Goal: Task Accomplishment & Management: Complete application form

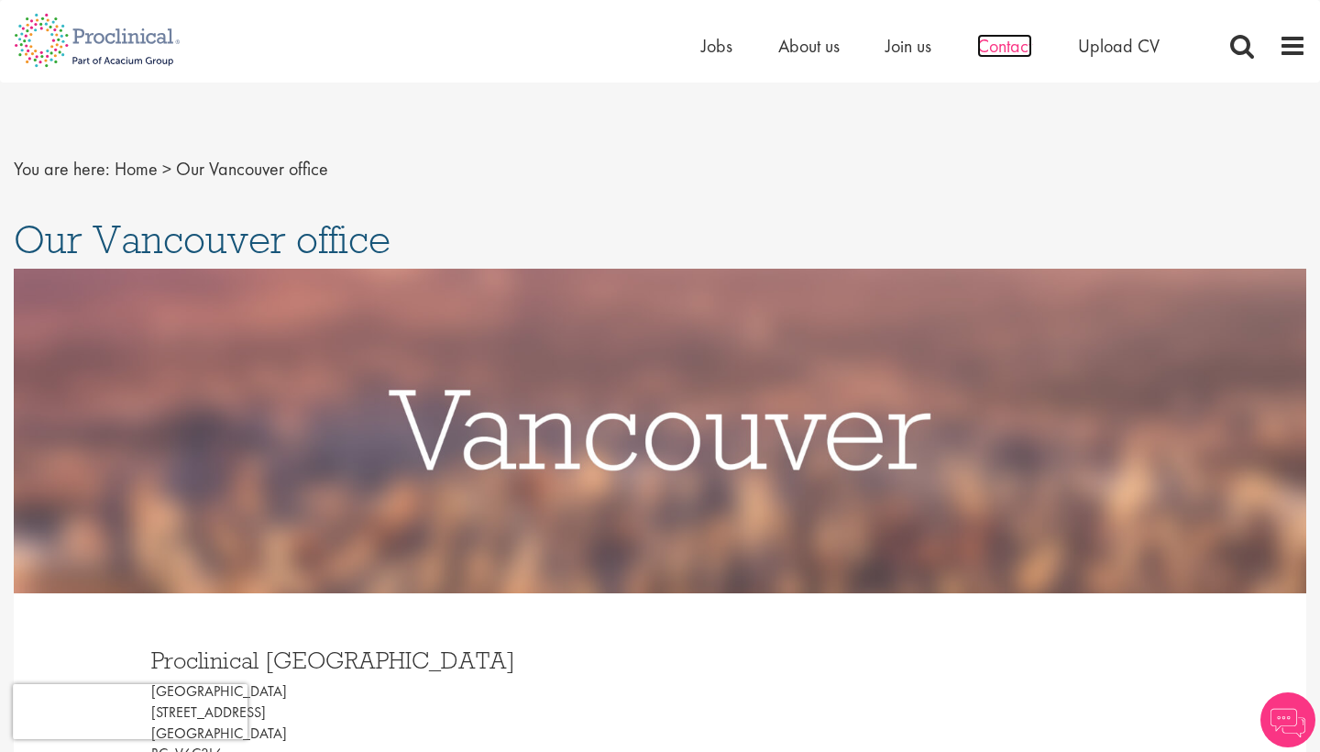
click at [998, 50] on span "Contact" at bounding box center [1004, 46] width 55 height 24
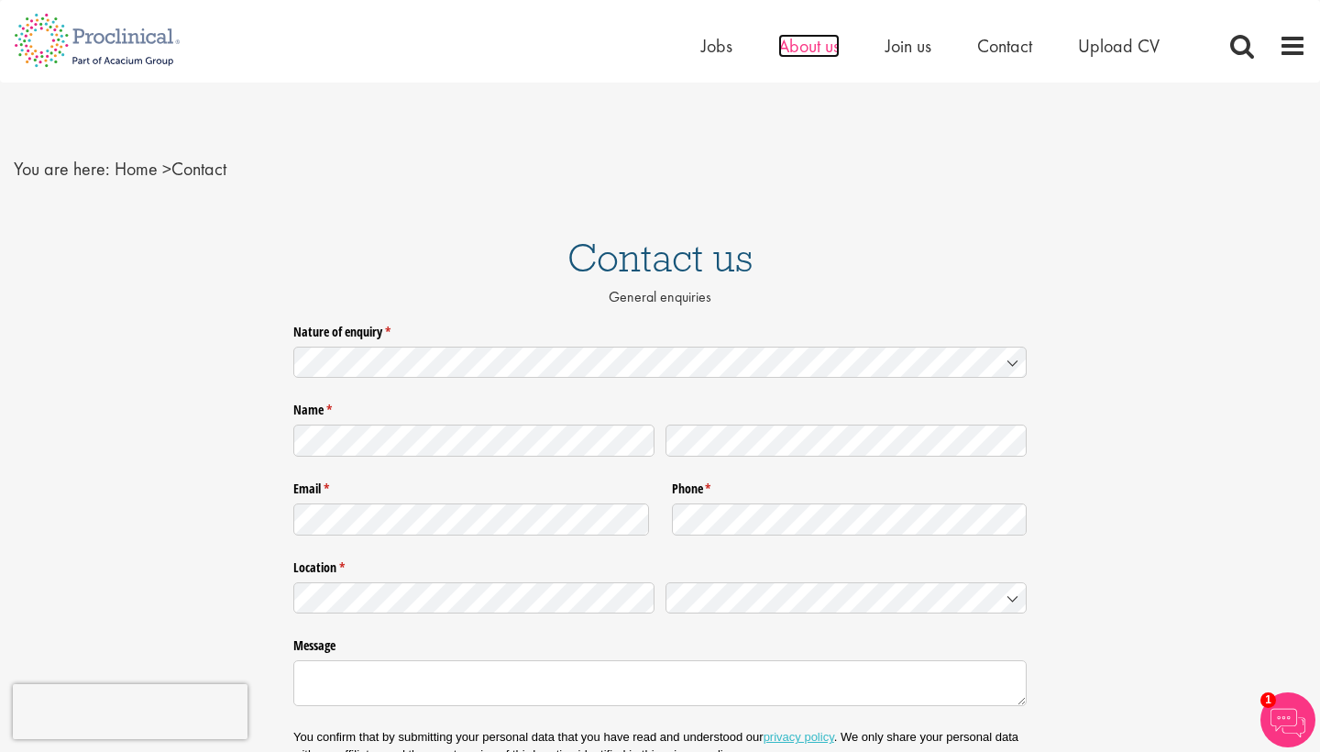
click at [798, 54] on span "About us" at bounding box center [808, 46] width 61 height 24
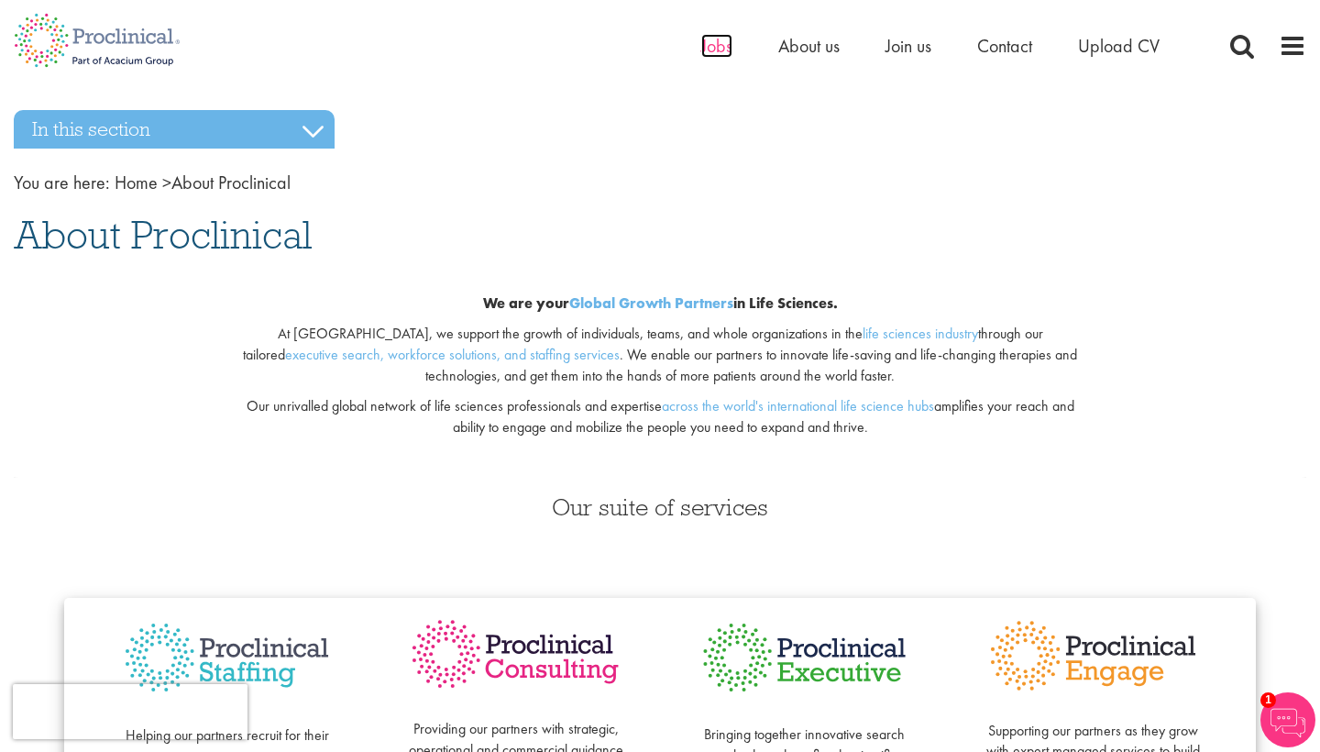
click at [722, 43] on span "Jobs" at bounding box center [716, 46] width 31 height 24
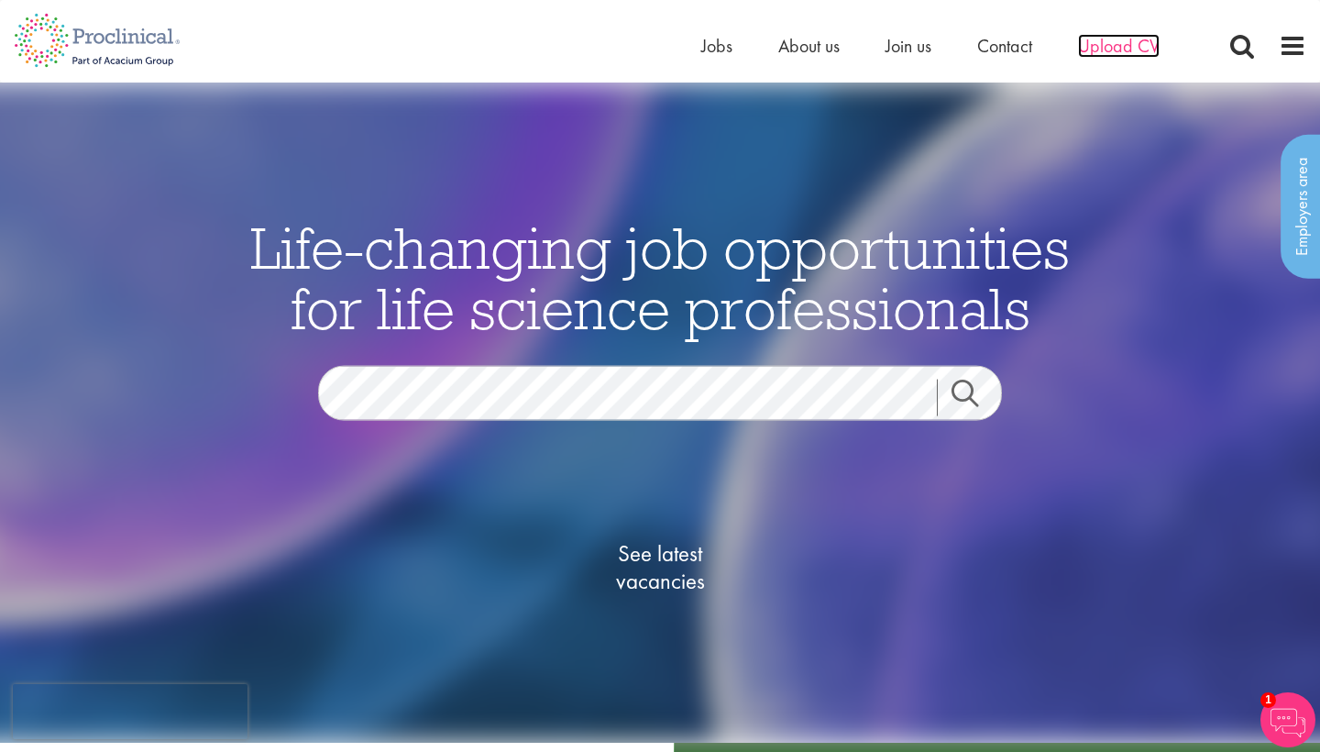
click at [1101, 50] on span "Upload CV" at bounding box center [1119, 46] width 82 height 24
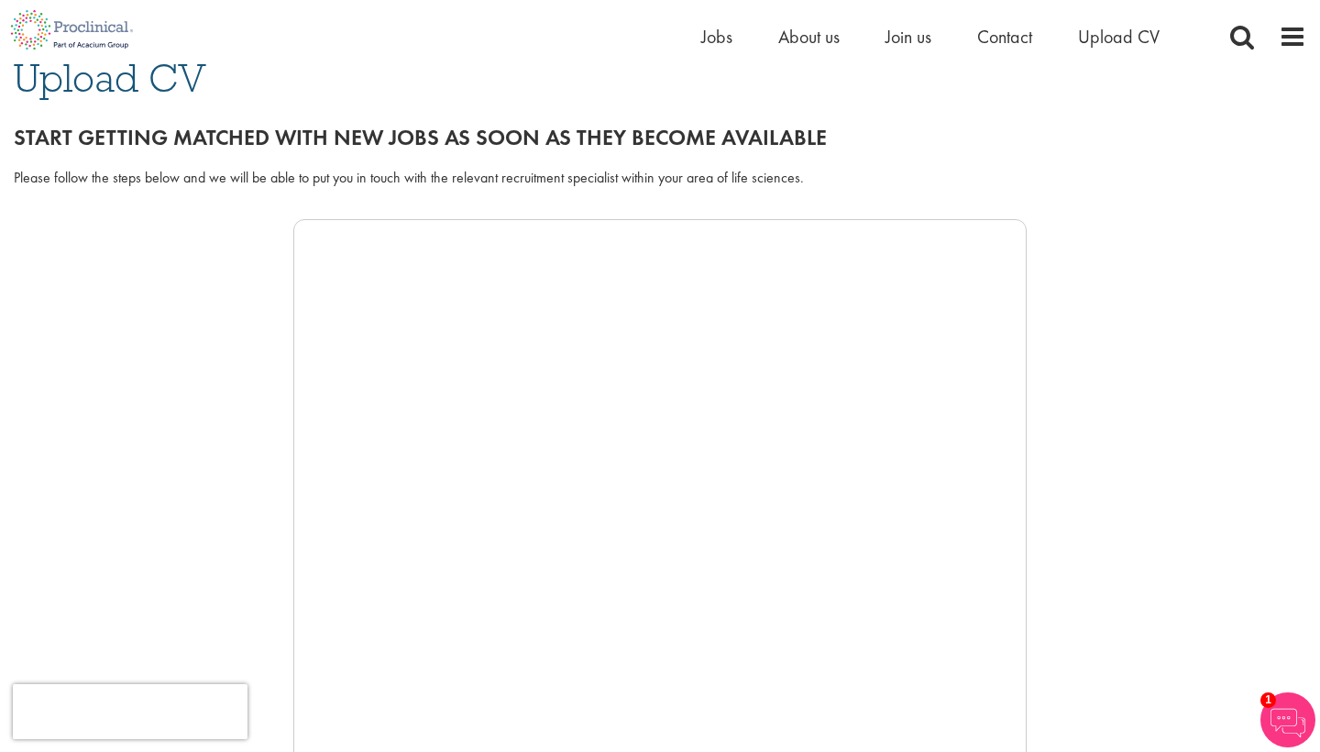
scroll to position [54, 0]
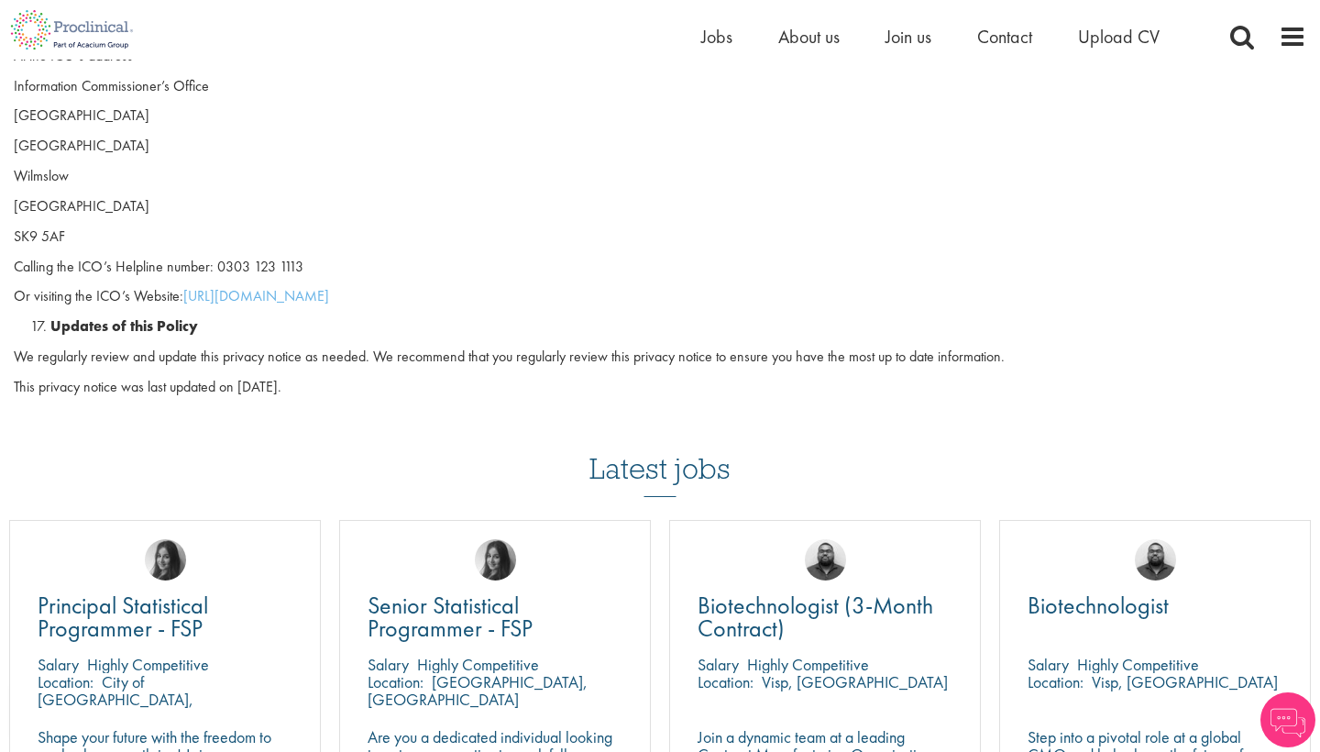
scroll to position [4993, 0]
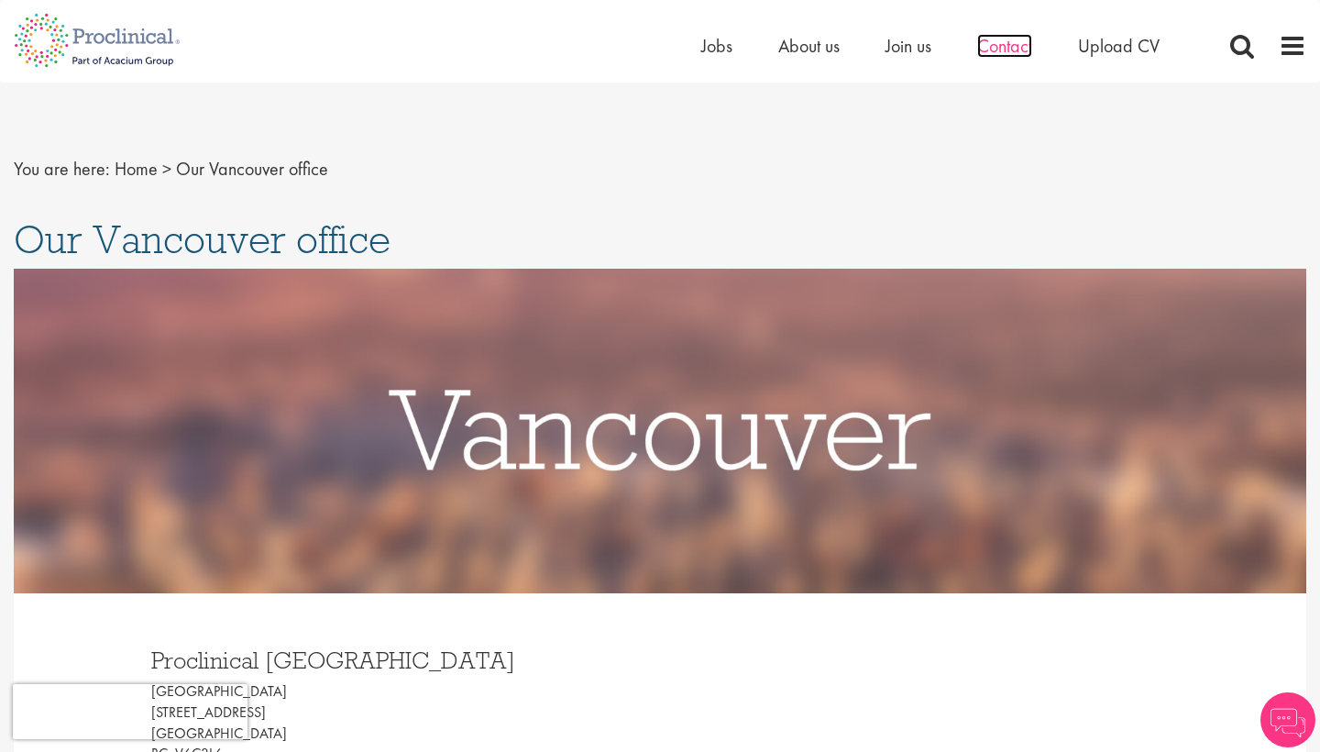
click at [1015, 47] on span "Contact" at bounding box center [1004, 46] width 55 height 24
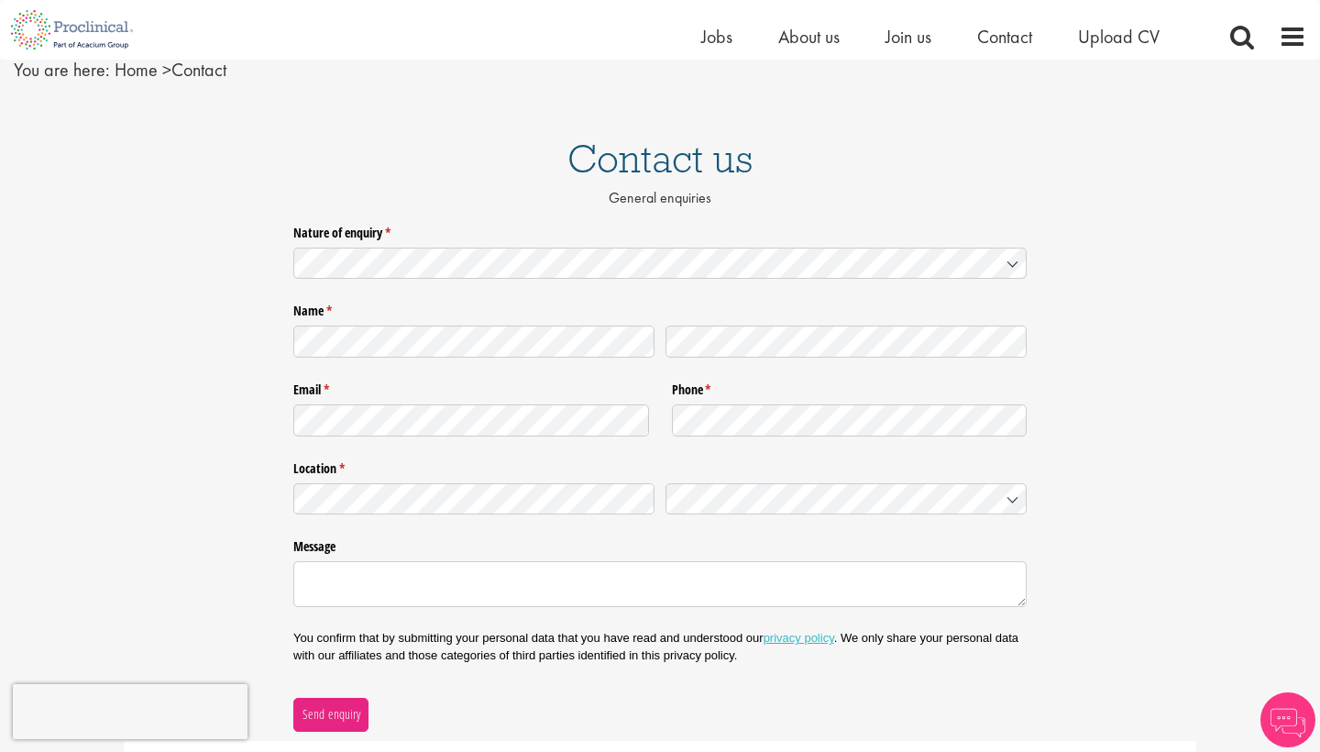
scroll to position [93, 0]
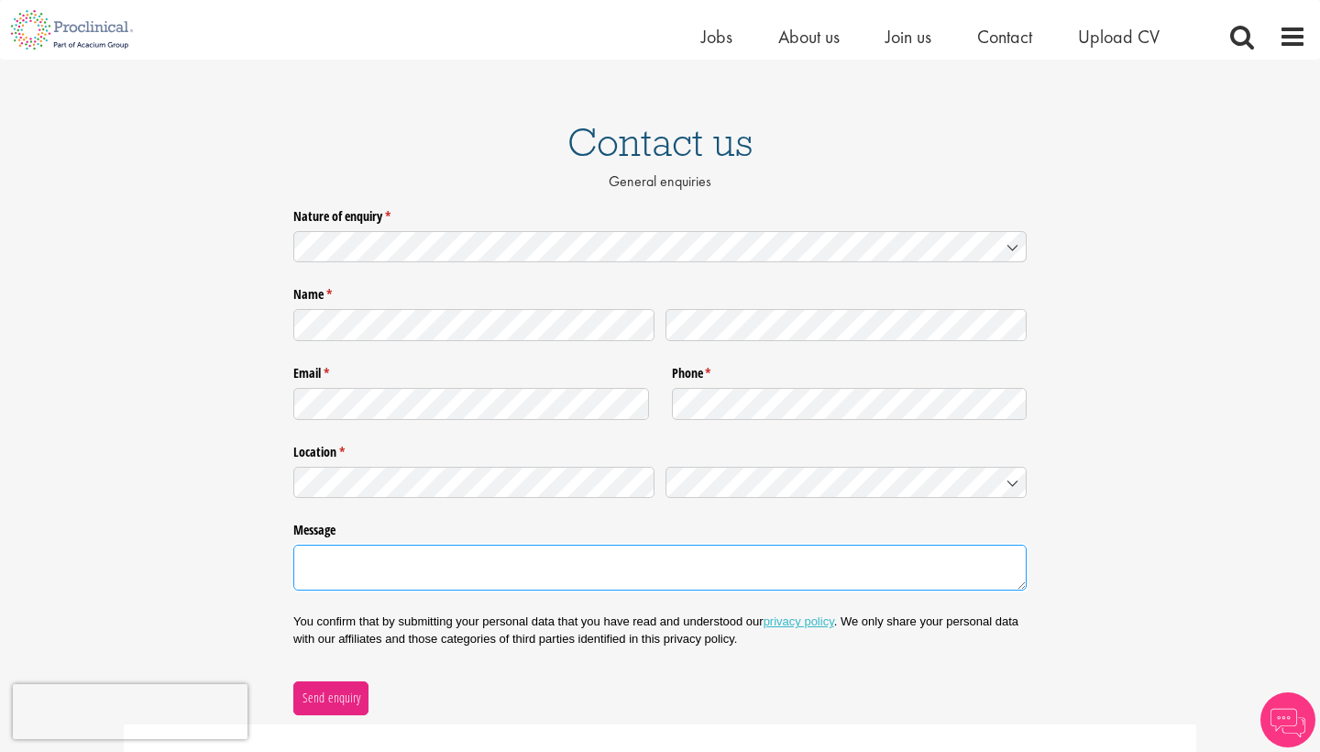
click at [414, 559] on textarea "Message" at bounding box center [660, 568] width 734 height 46
paste textarea "I hope you are doing well. I recently moved to Canada and am exploring the heal…"
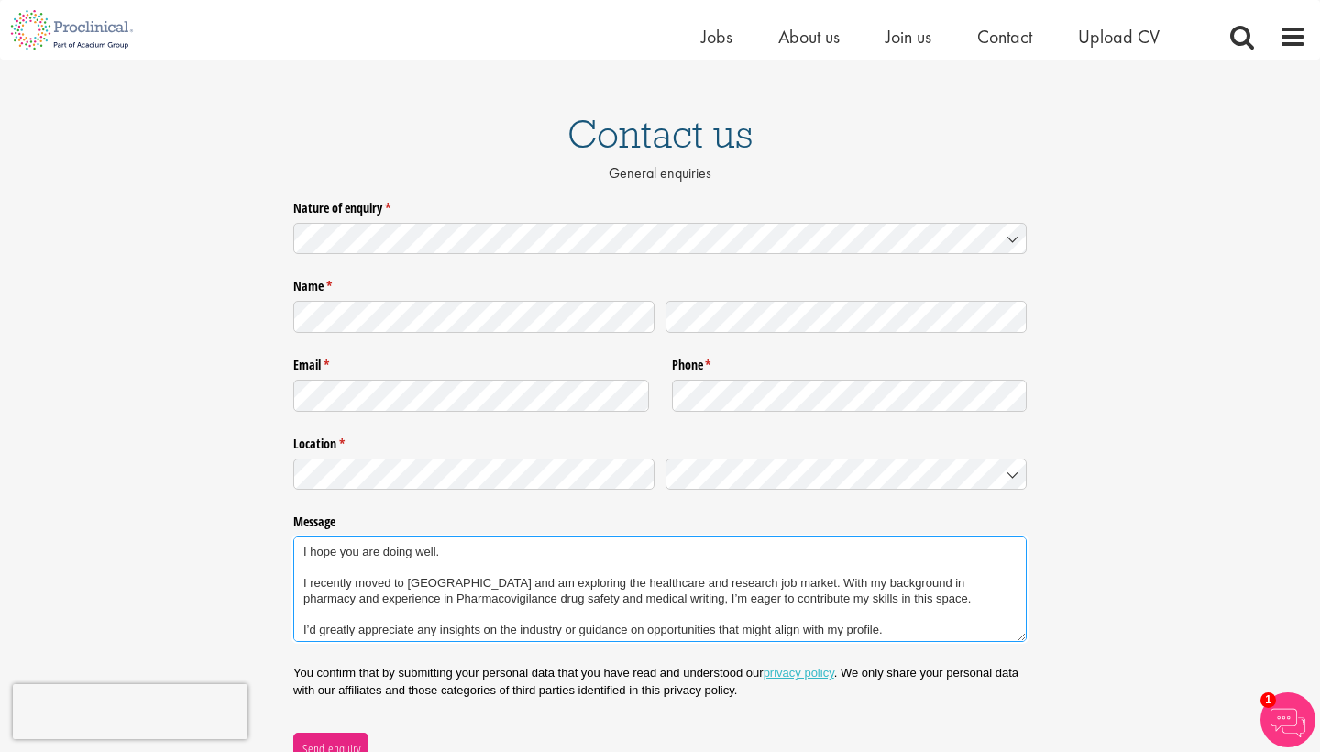
scroll to position [105, 0]
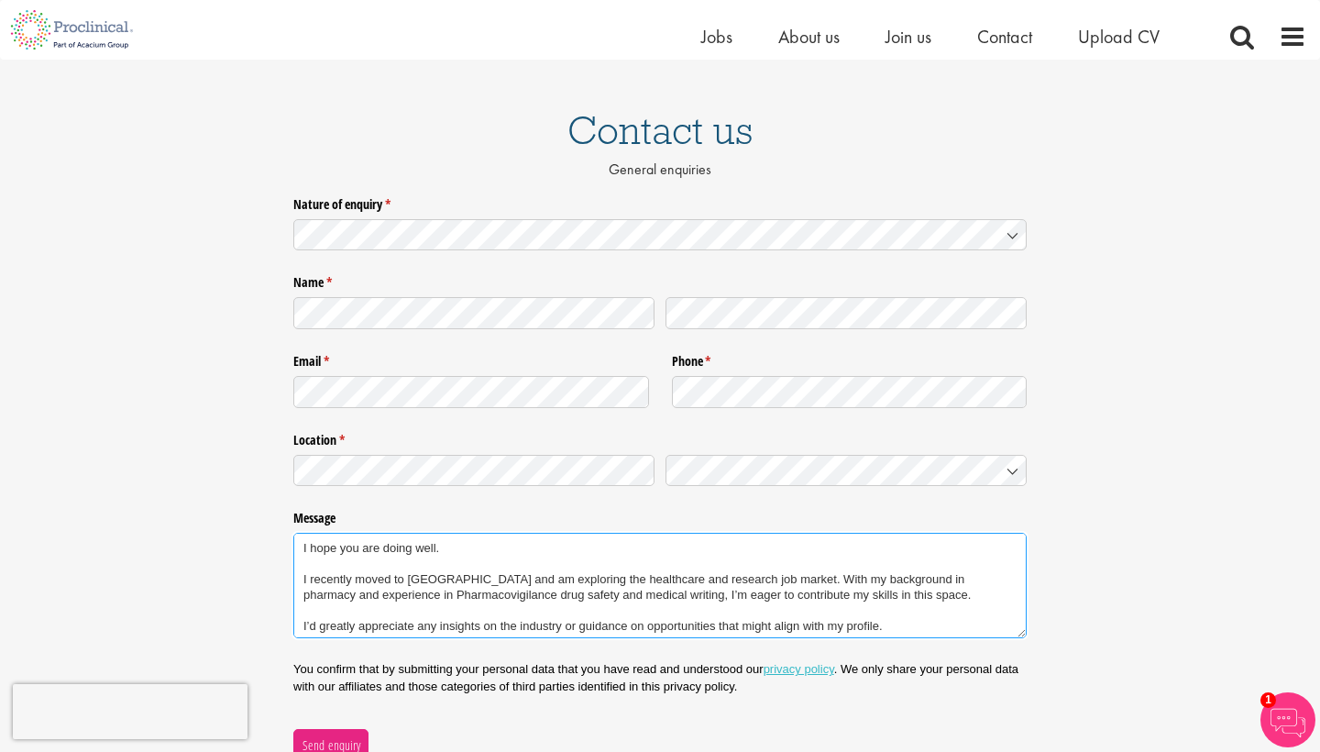
click at [306, 546] on textarea "I hope you are doing well. I recently moved to Canada and am exploring the heal…" at bounding box center [660, 585] width 734 height 105
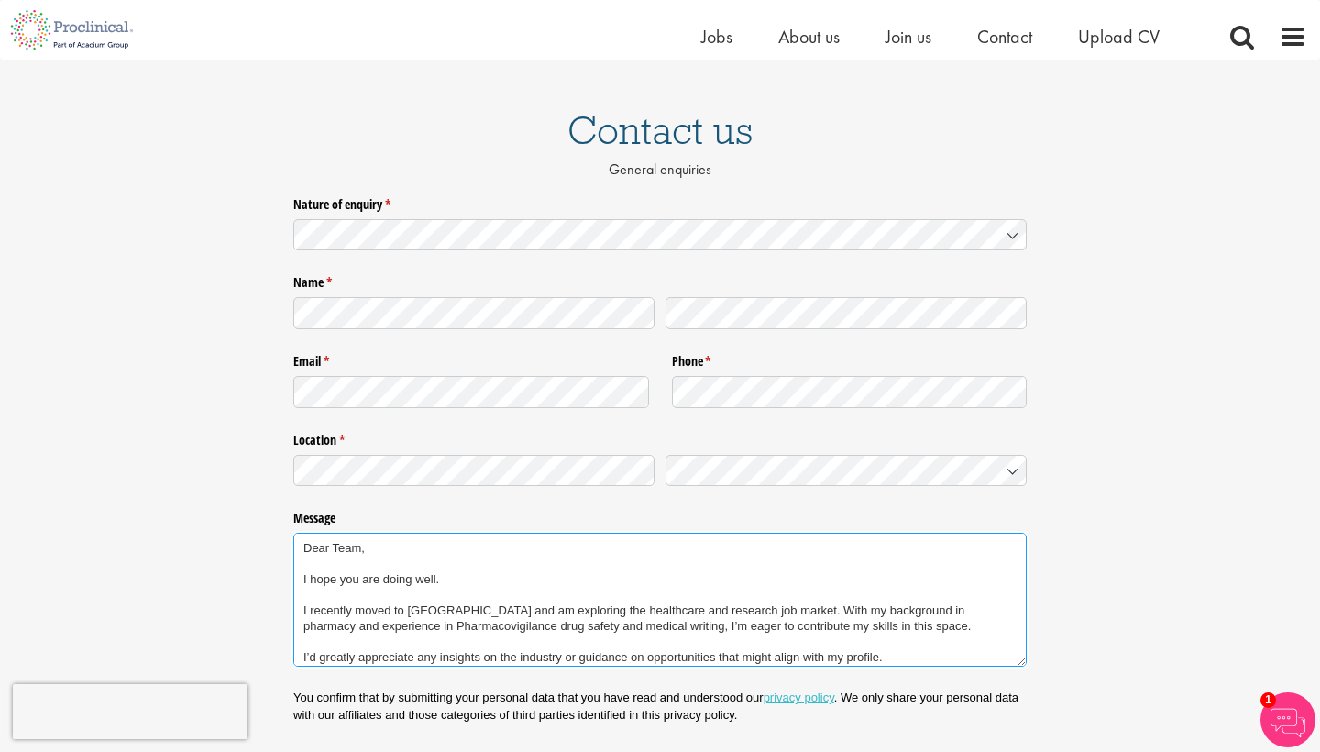
drag, startPoint x: 472, startPoint y: 603, endPoint x: 311, endPoint y: 601, distance: 161.4
click at [311, 601] on textarea "Dear Team, I hope you are doing well. I recently moved to Canada and am explori…" at bounding box center [660, 600] width 734 height 134
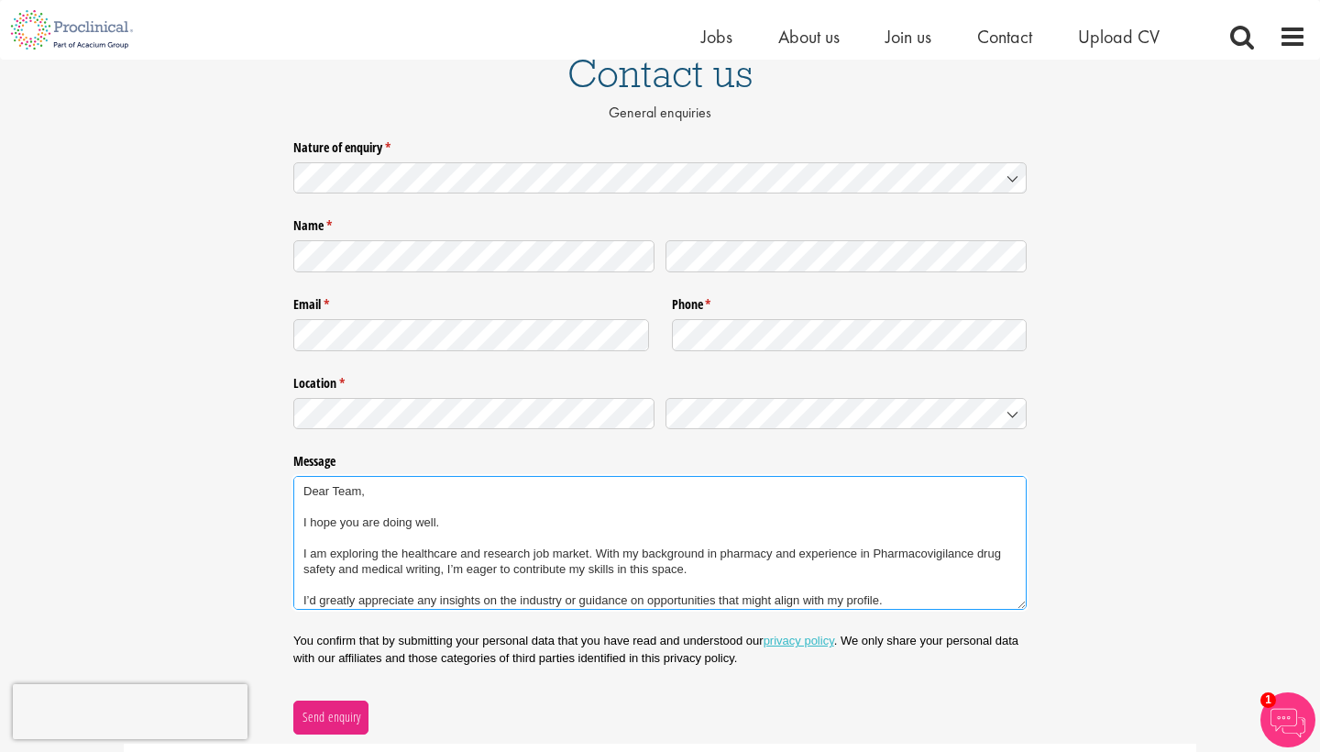
scroll to position [170, 0]
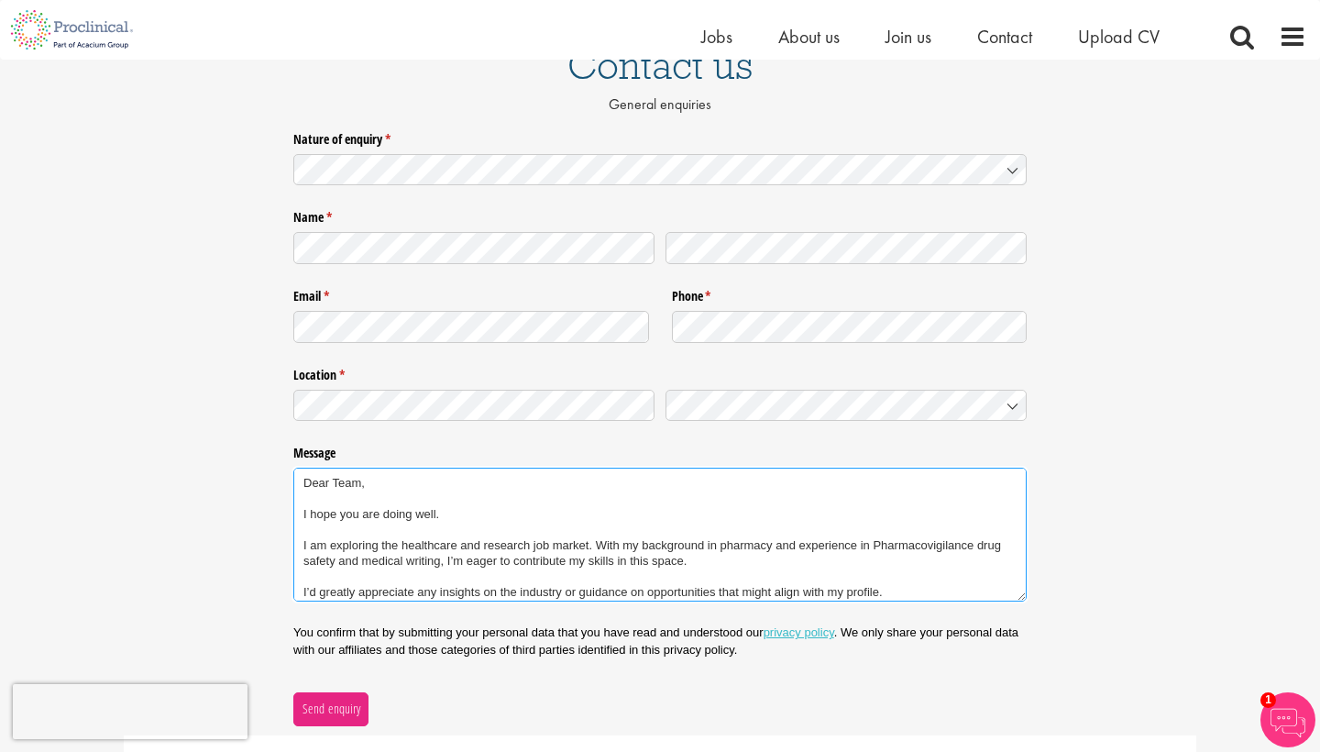
type textarea "Dear Team, I hope you are doing well. I am exploring the healthcare and researc…"
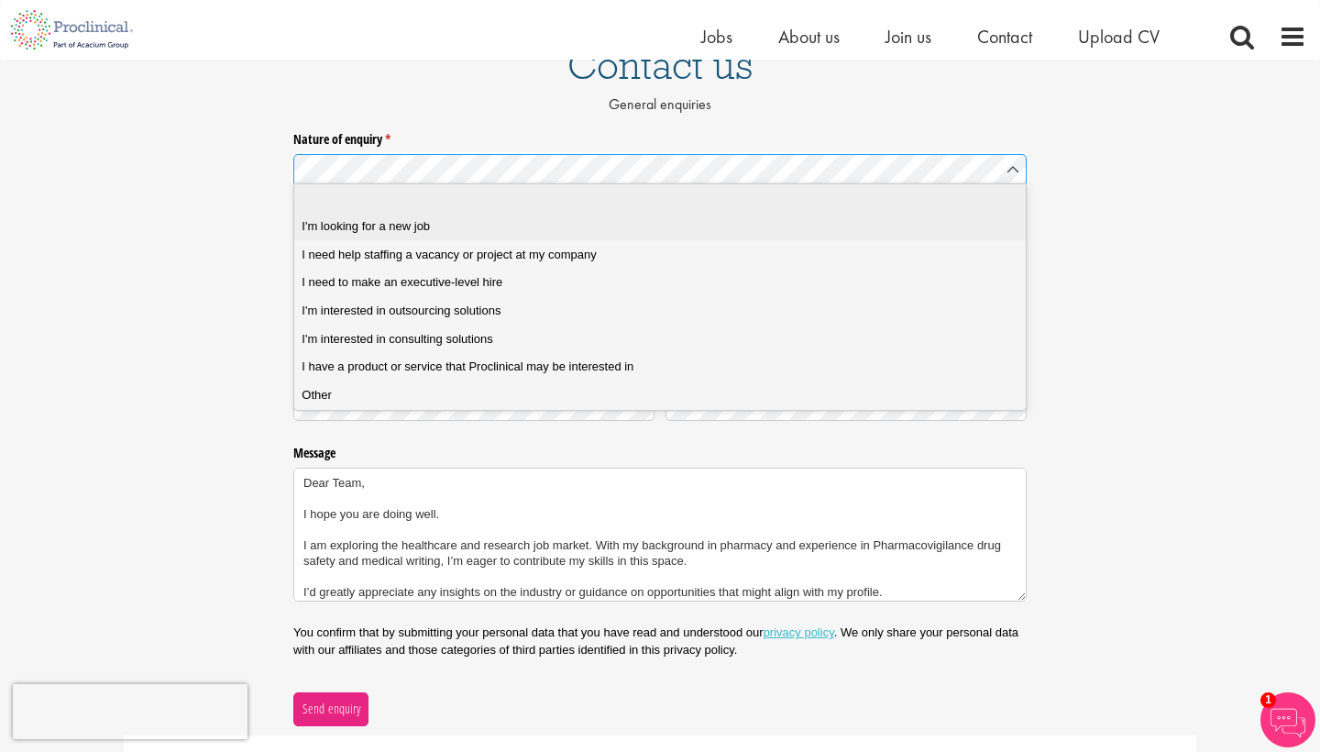
click at [480, 226] on div "I'm looking for a new job" at bounding box center [660, 226] width 716 height 17
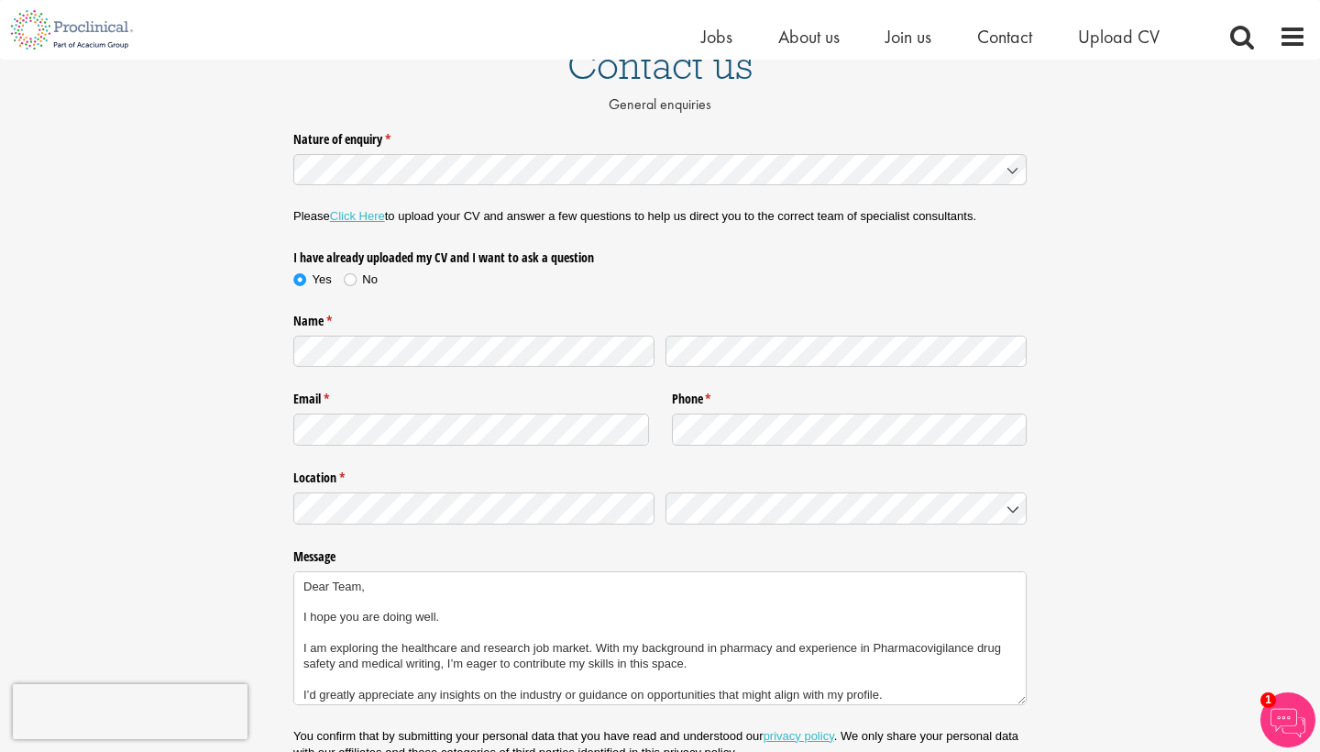
click at [364, 219] on link "Click Here" at bounding box center [357, 216] width 55 height 14
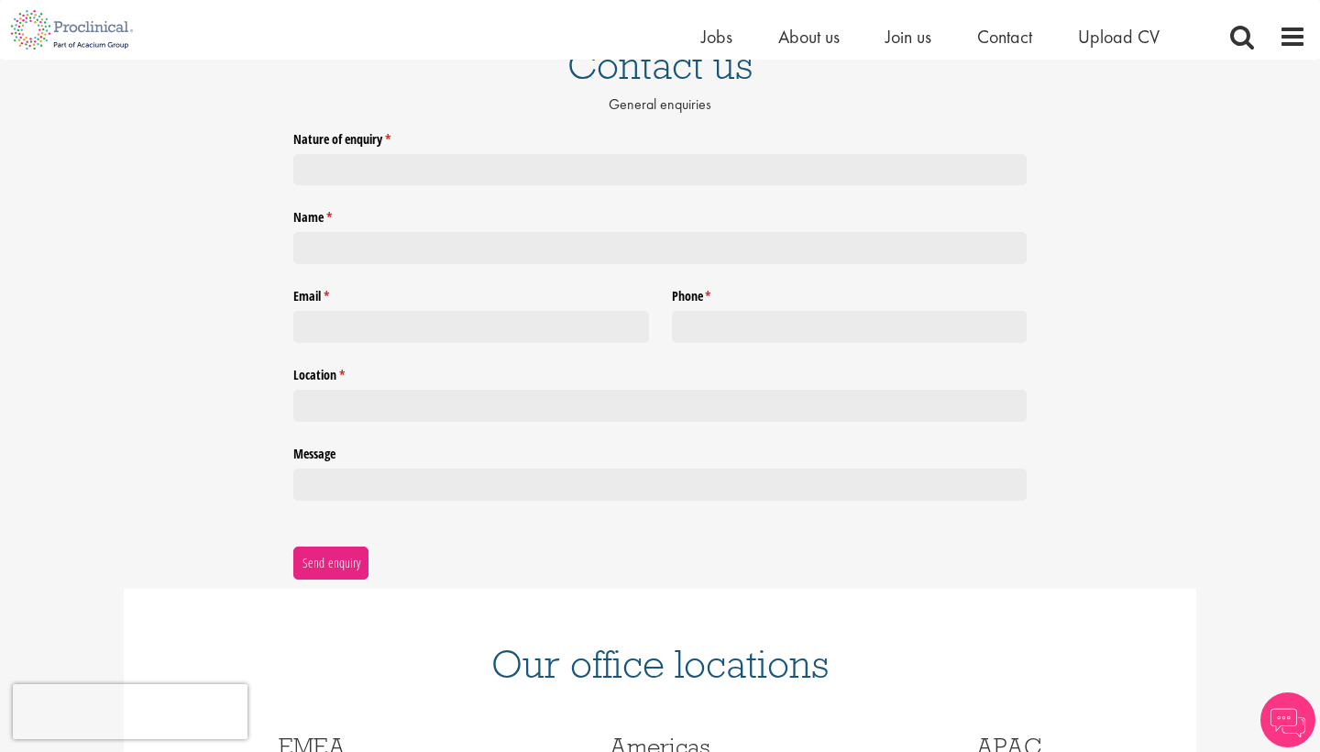
scroll to position [116, 0]
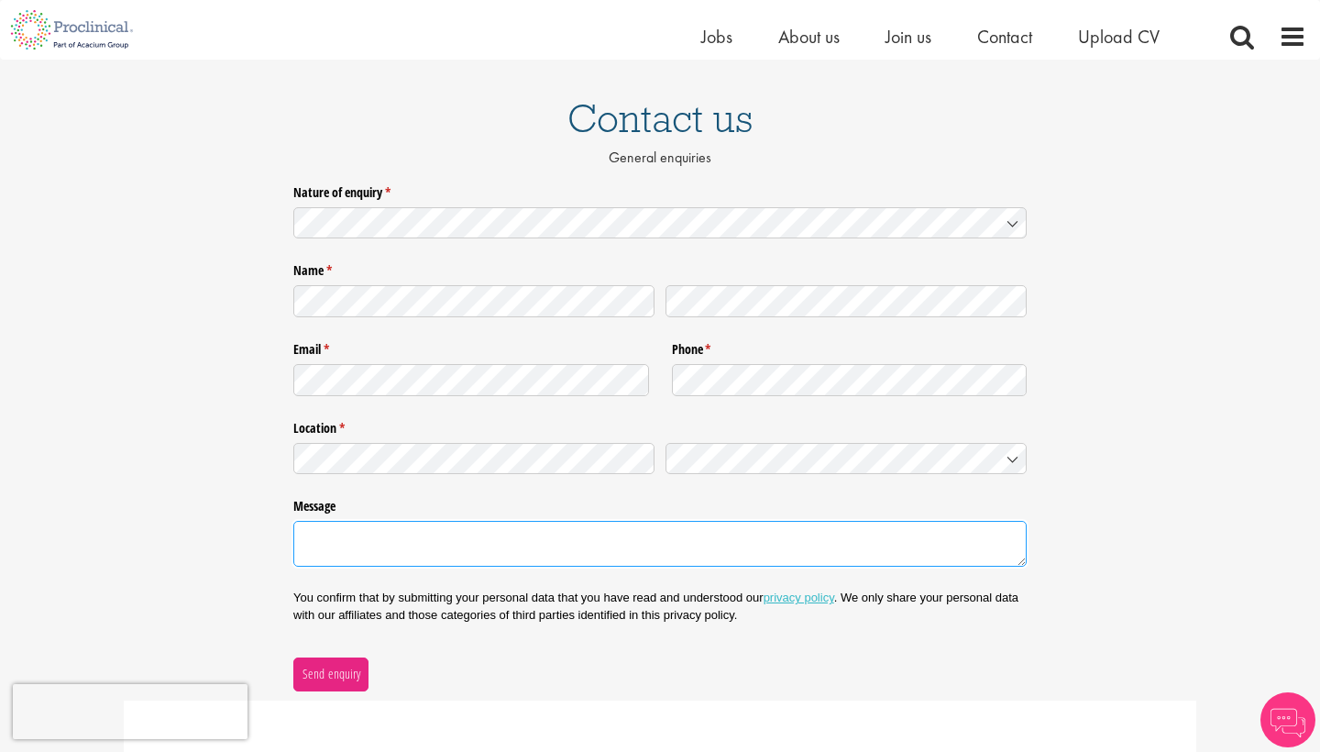
click at [441, 522] on textarea "Message" at bounding box center [660, 544] width 734 height 46
paste textarea "I hope you are doing well. I recently moved to [GEOGRAPHIC_DATA] and am explori…"
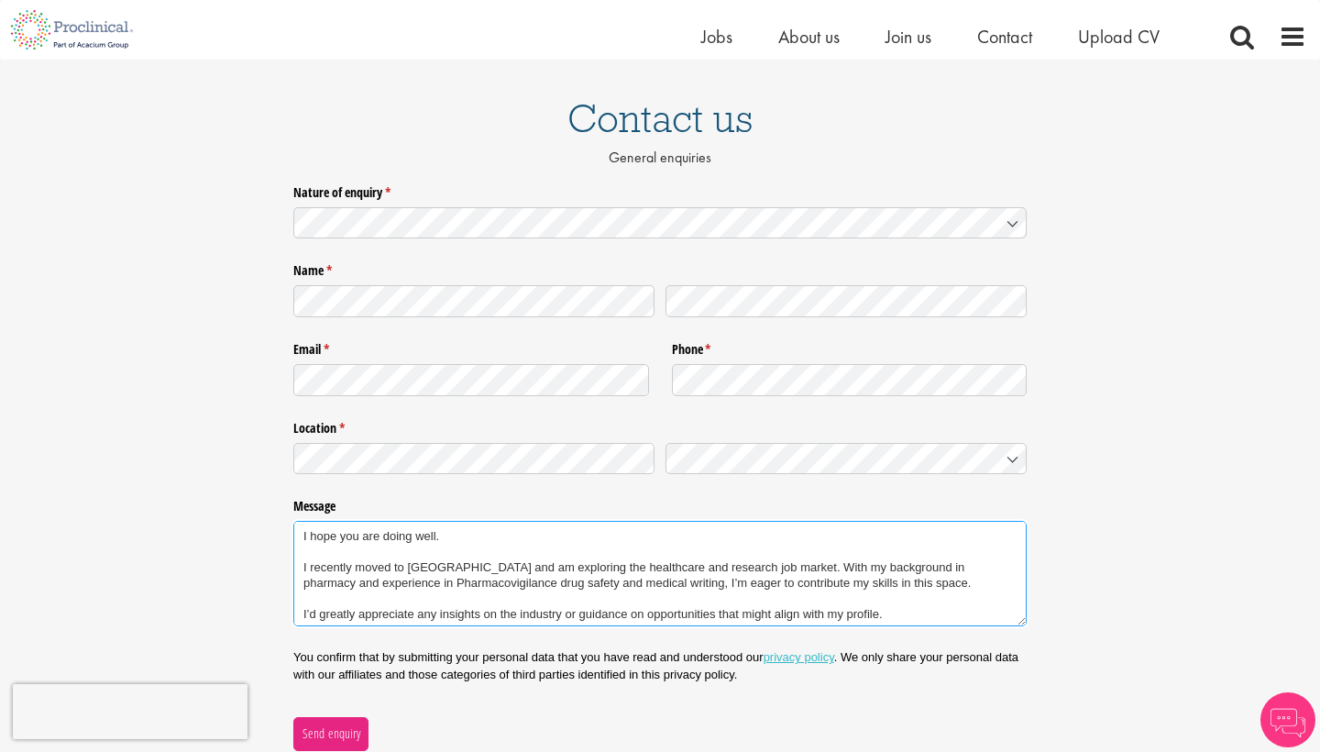
drag, startPoint x: 304, startPoint y: 531, endPoint x: 288, endPoint y: 535, distance: 16.9
click at [288, 535] on div "Nature of enquiry * (required) Name * (required) Email * (required) Phone * (re…" at bounding box center [660, 463] width 1320 height 573
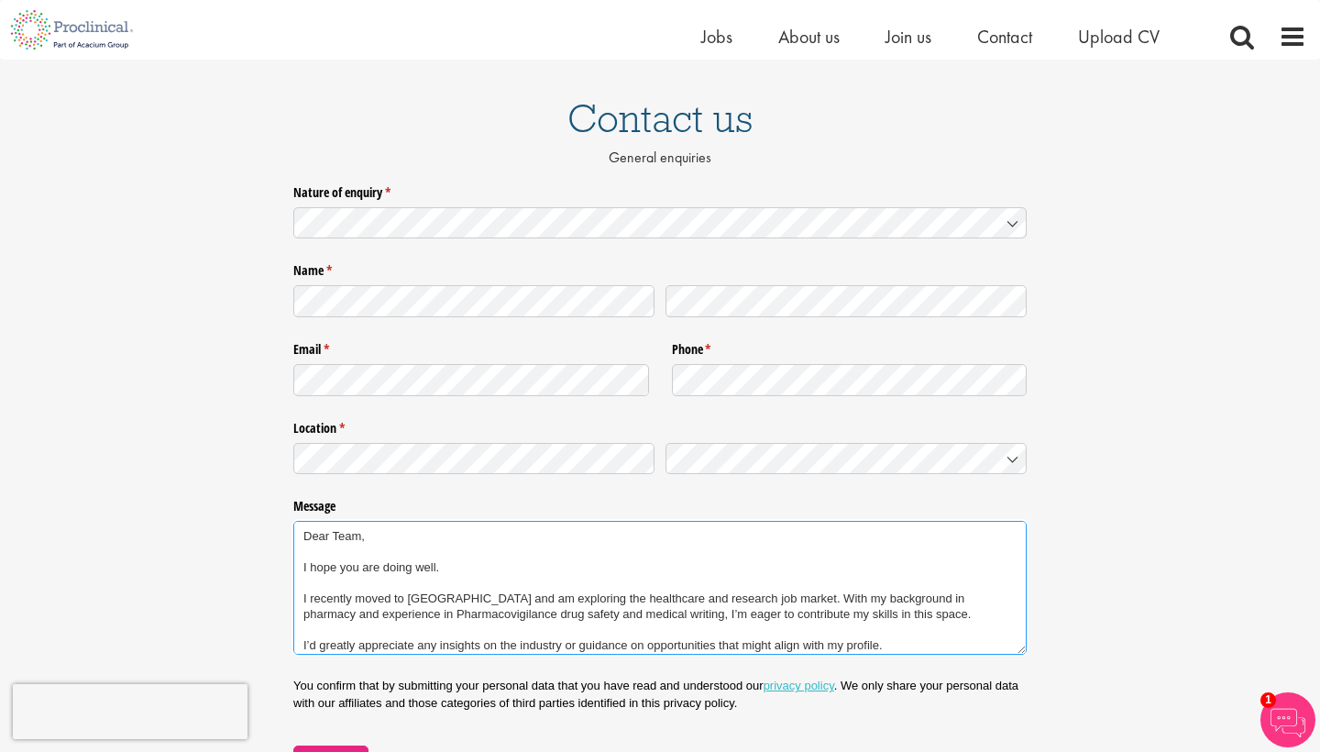
drag, startPoint x: 469, startPoint y: 592, endPoint x: 312, endPoint y: 594, distance: 157.7
click at [312, 594] on textarea "Dear Team, I hope you are doing well. I recently moved to Canada and am explori…" at bounding box center [660, 588] width 734 height 134
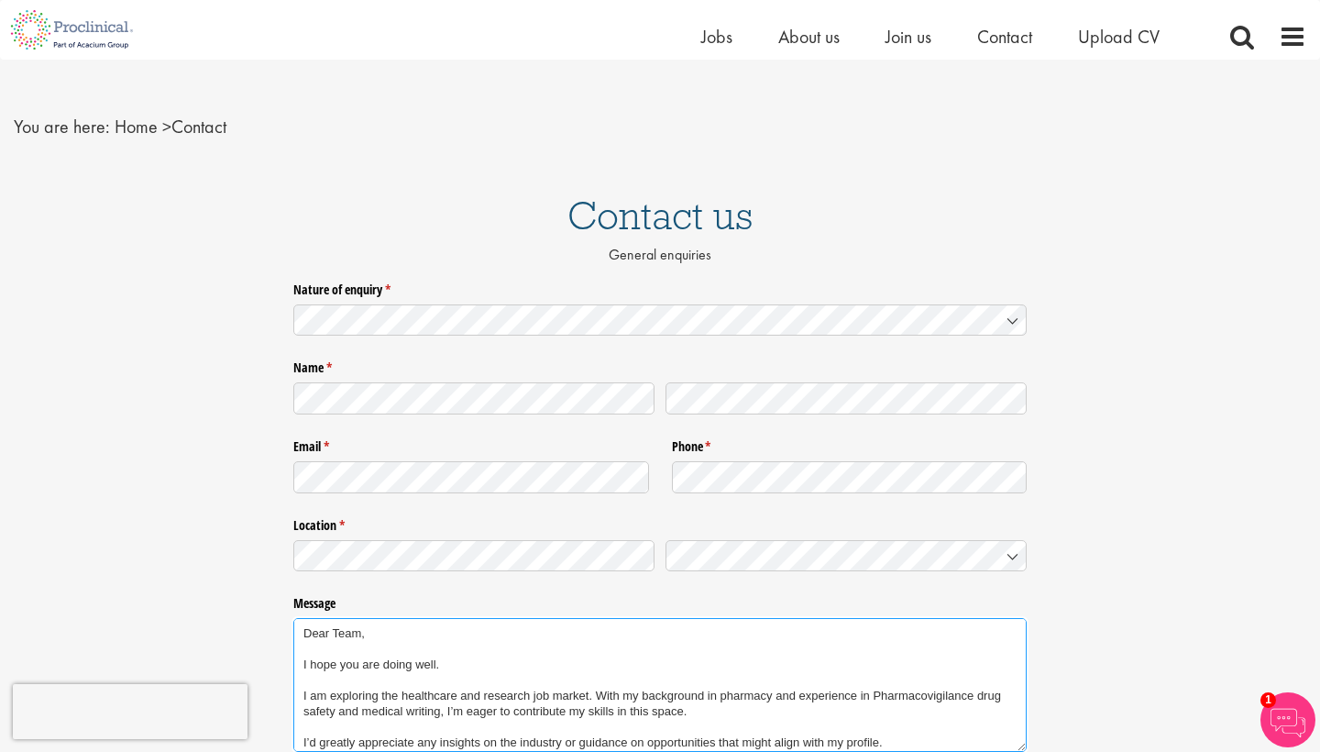
scroll to position [14, 0]
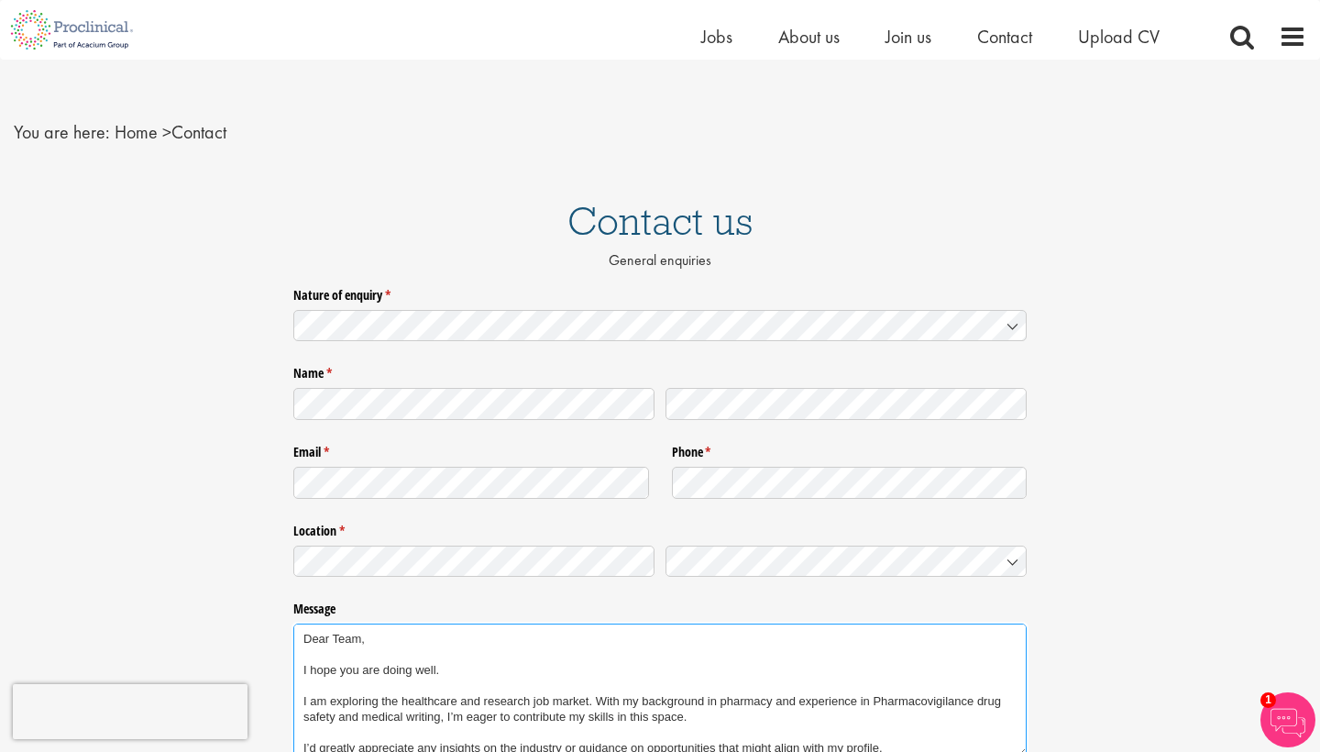
type textarea "Dear Team, I hope you are doing well. I am exploring the healthcare and researc…"
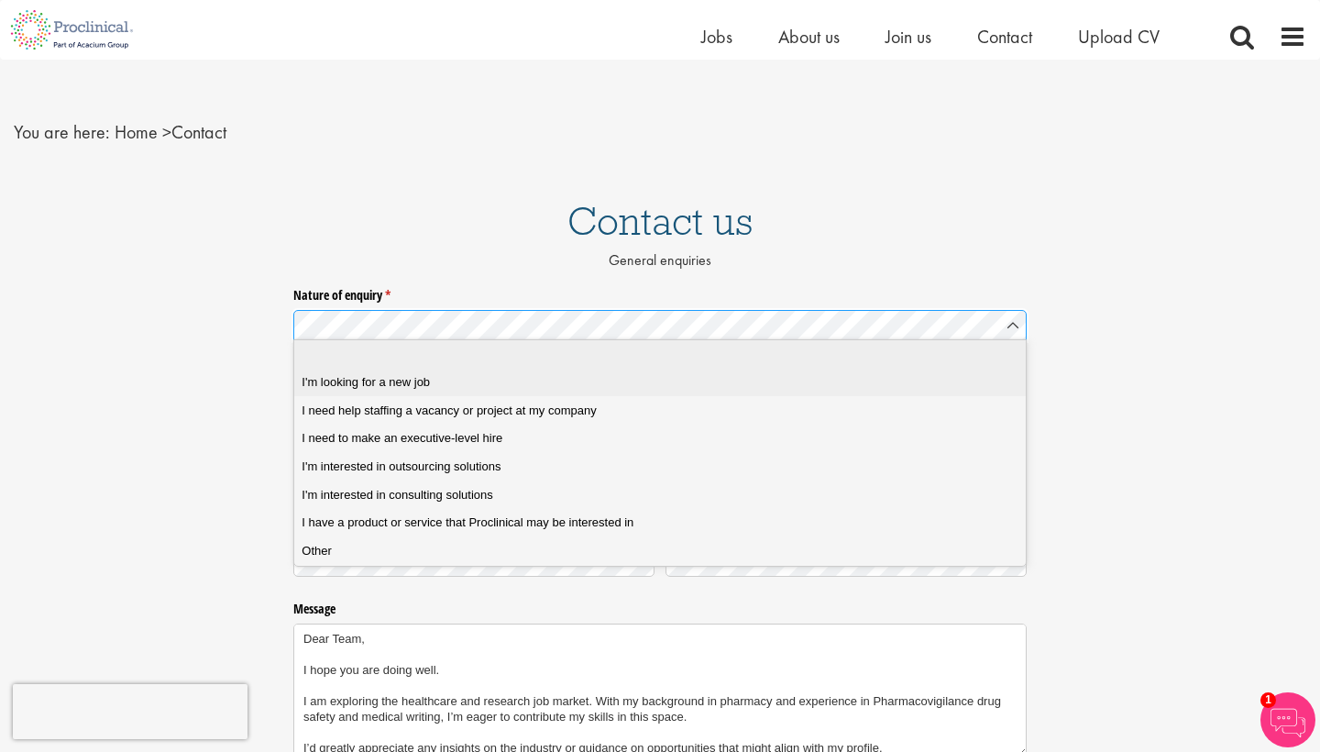
click at [412, 375] on span "I'm looking for a new job" at bounding box center [366, 382] width 128 height 17
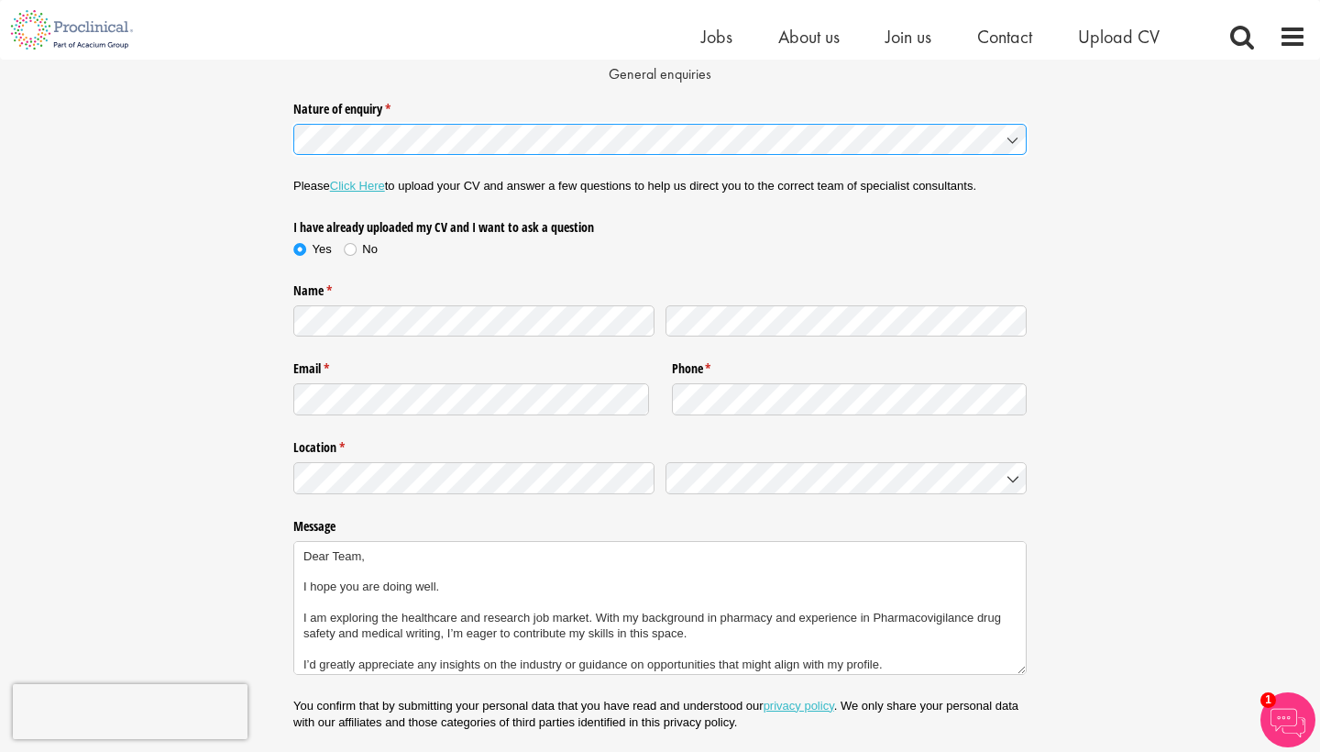
scroll to position [207, 0]
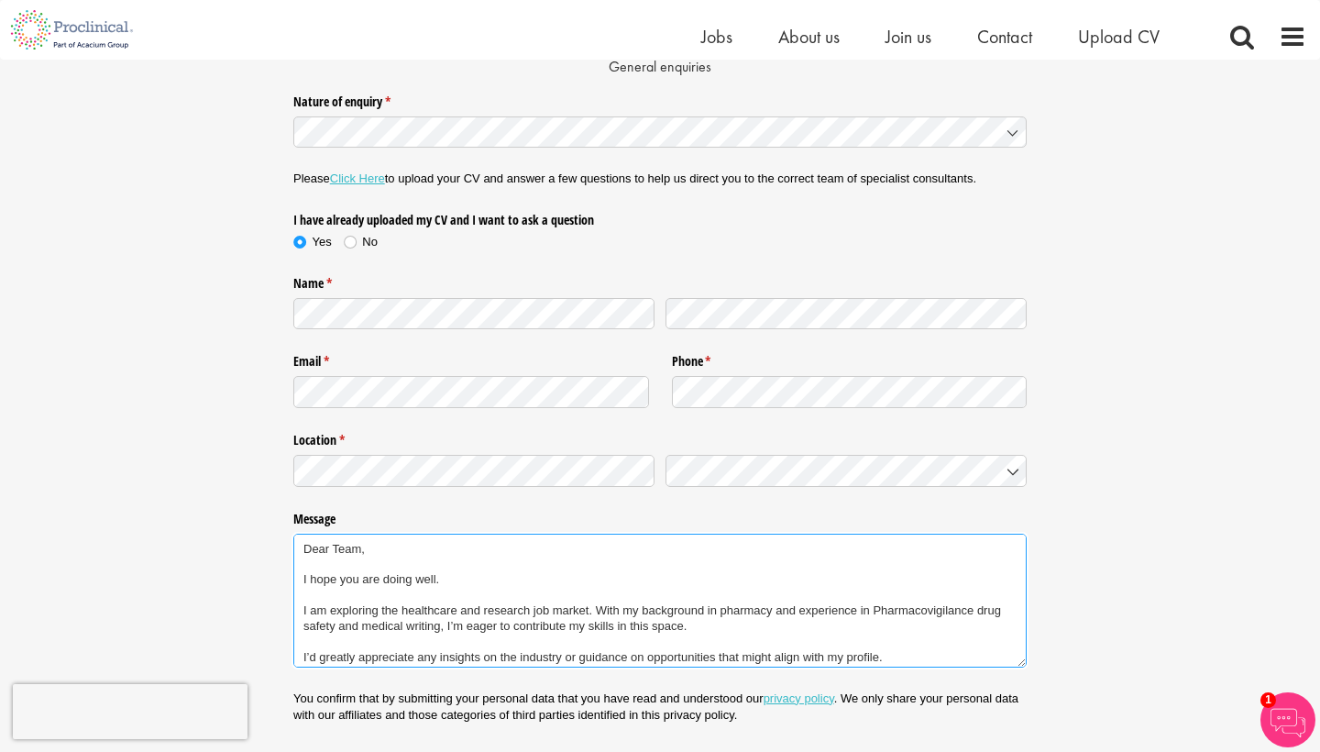
click at [435, 588] on textarea "Dear Team, I hope you are doing well. I am exploring the healthcare and researc…" at bounding box center [660, 601] width 734 height 134
click at [689, 449] on div at bounding box center [846, 468] width 361 height 38
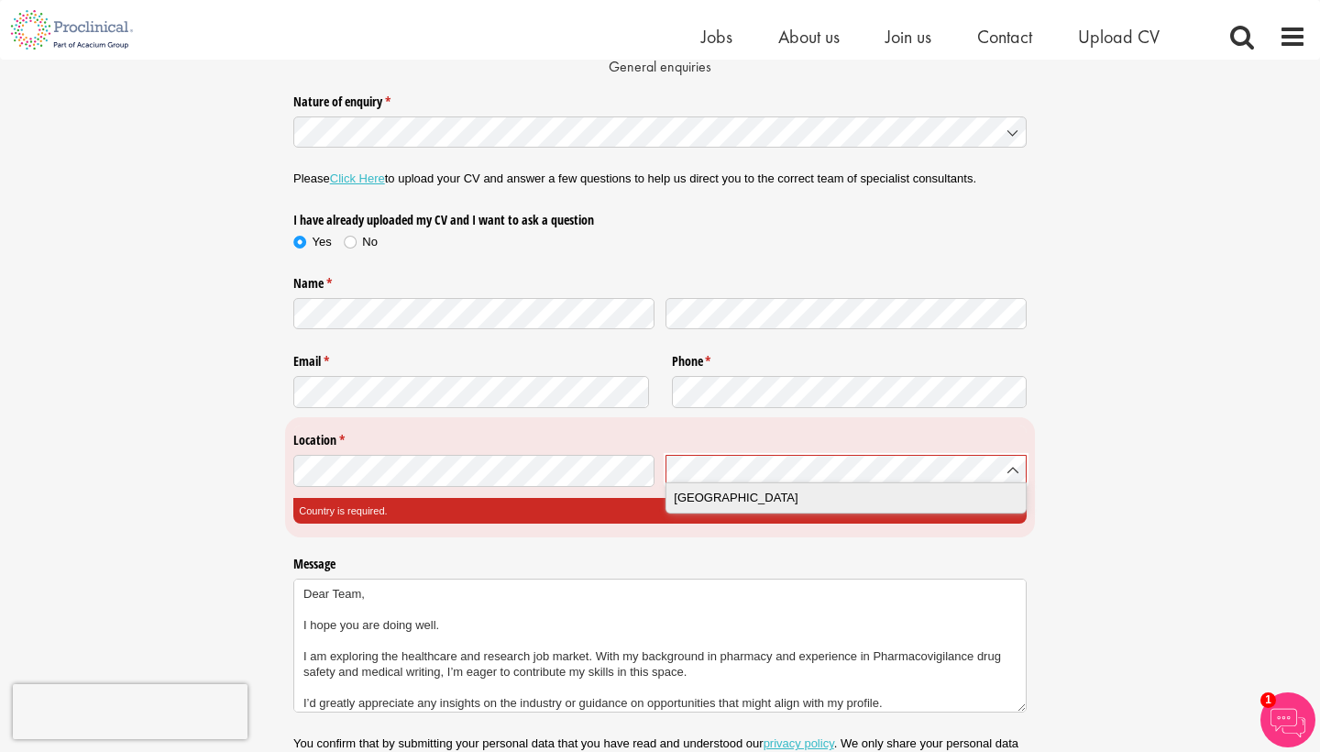
click at [783, 494] on div "Canada" at bounding box center [846, 498] width 344 height 18
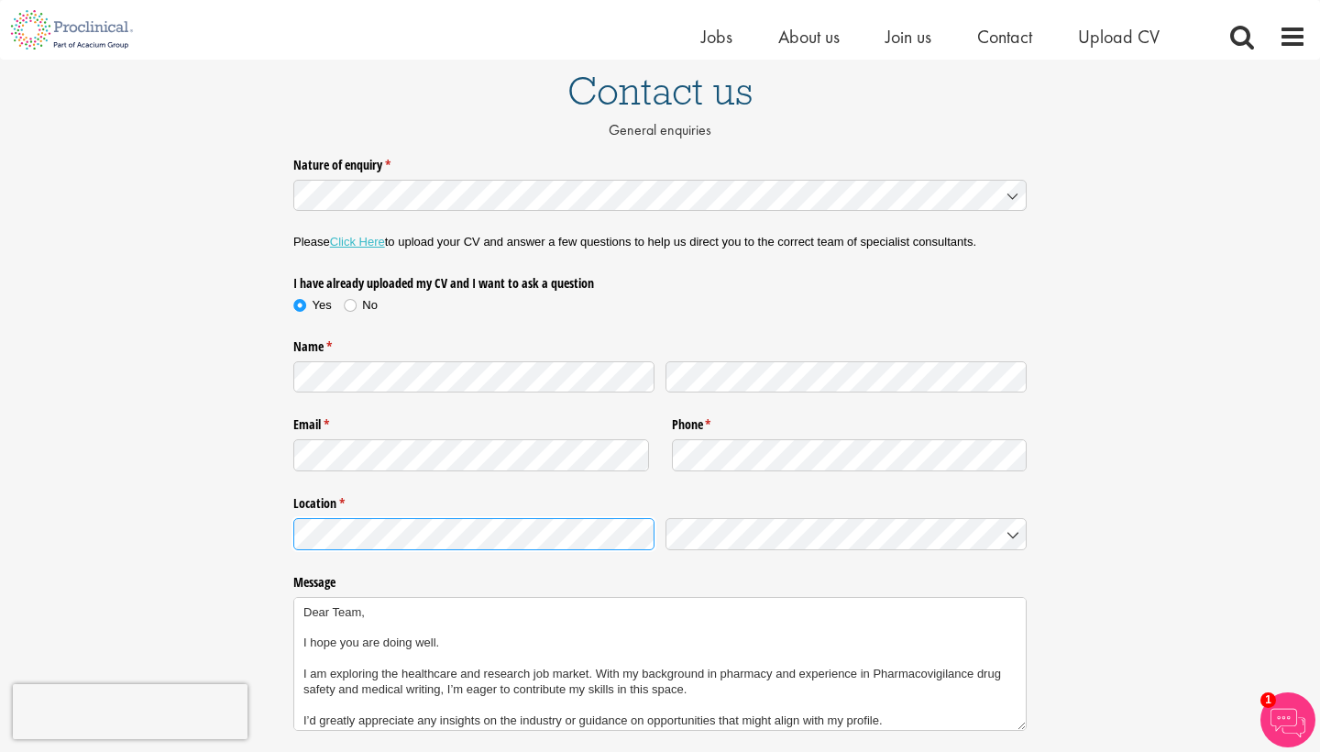
scroll to position [128, 0]
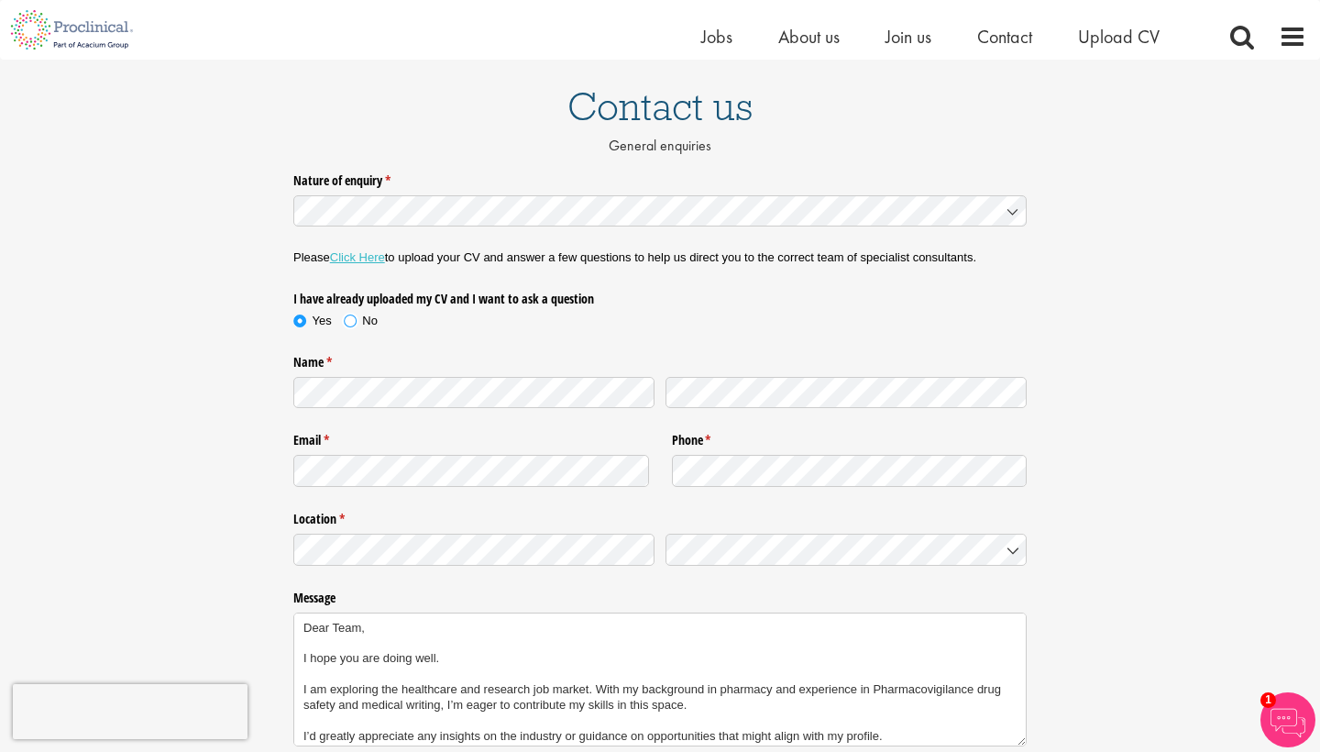
click at [357, 320] on span at bounding box center [350, 321] width 18 height 18
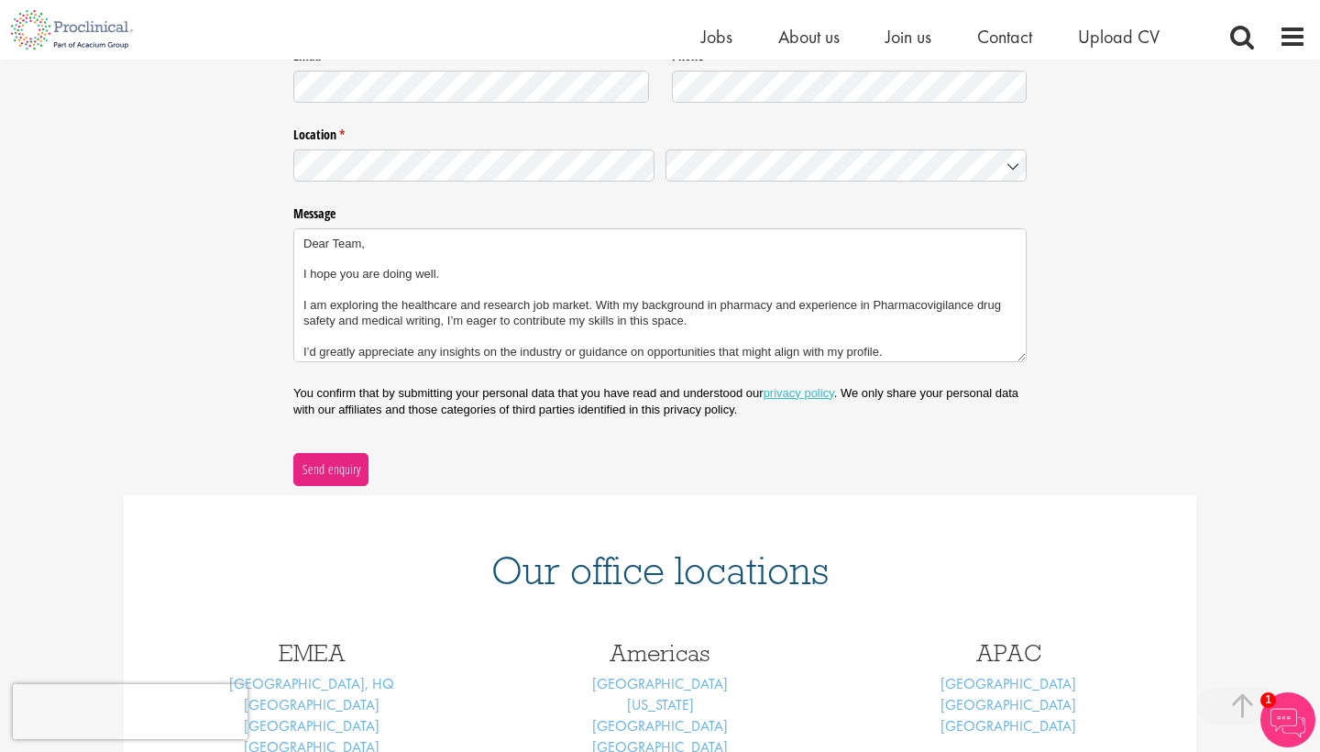
scroll to position [517, 0]
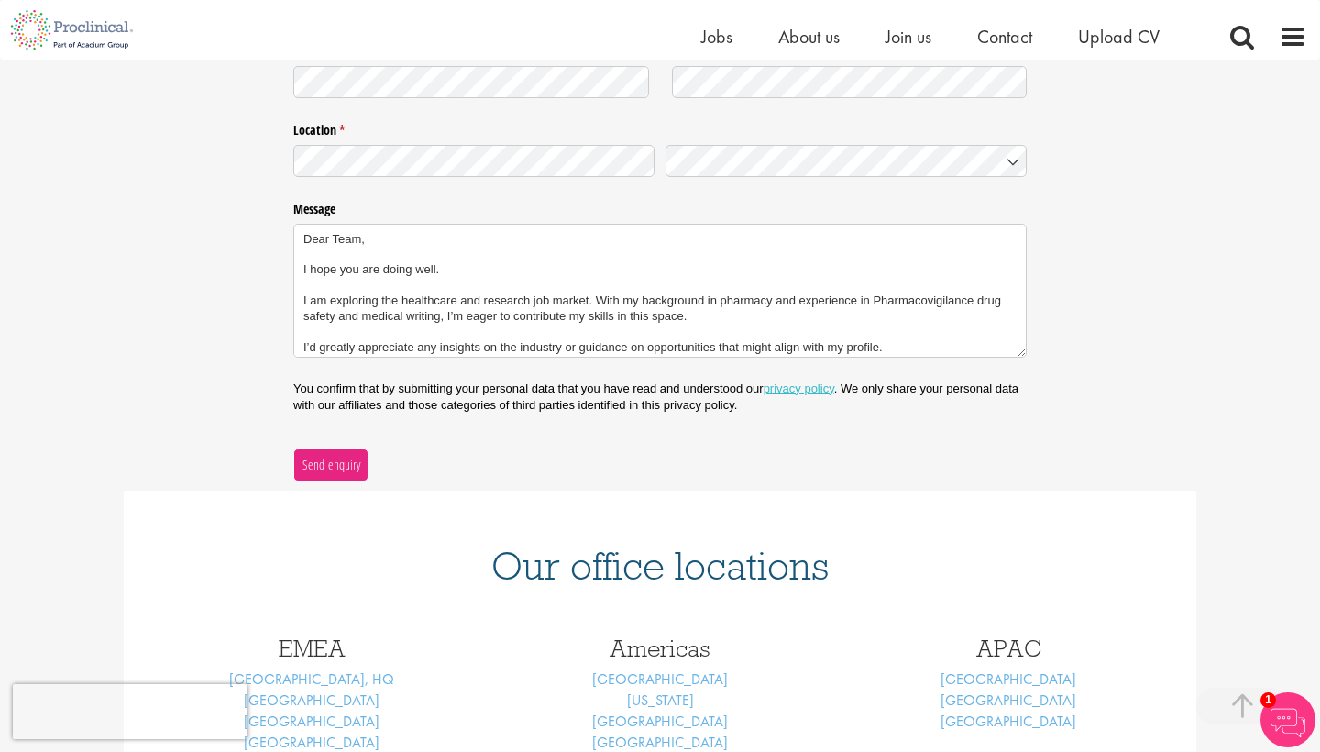
click at [322, 460] on span "Send enquiry" at bounding box center [332, 465] width 60 height 20
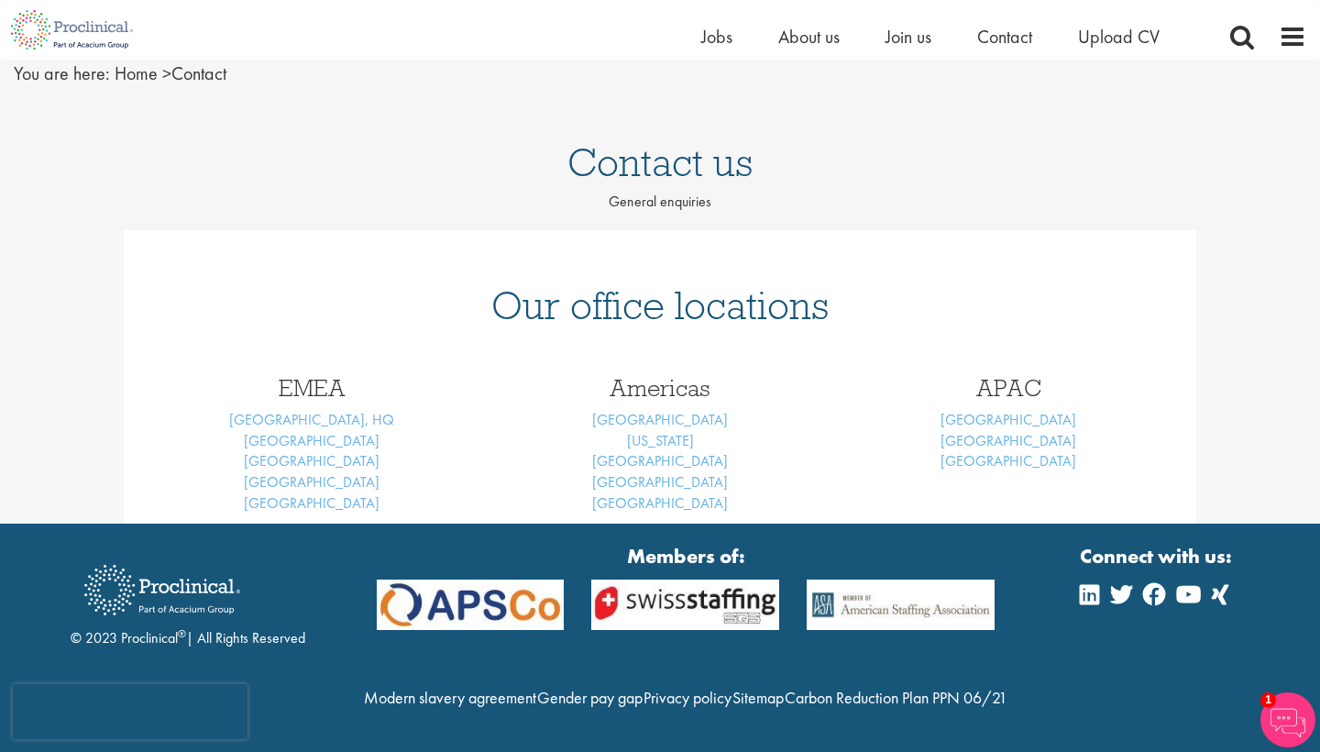
scroll to position [105, 0]
